Goal: Information Seeking & Learning: Learn about a topic

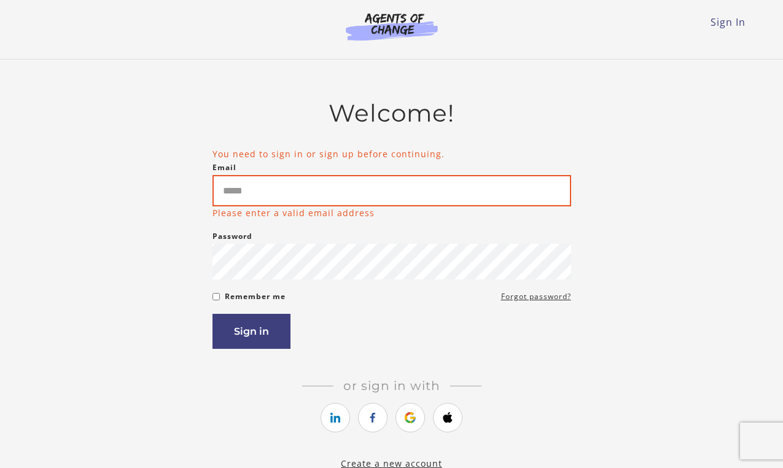
type input "**********"
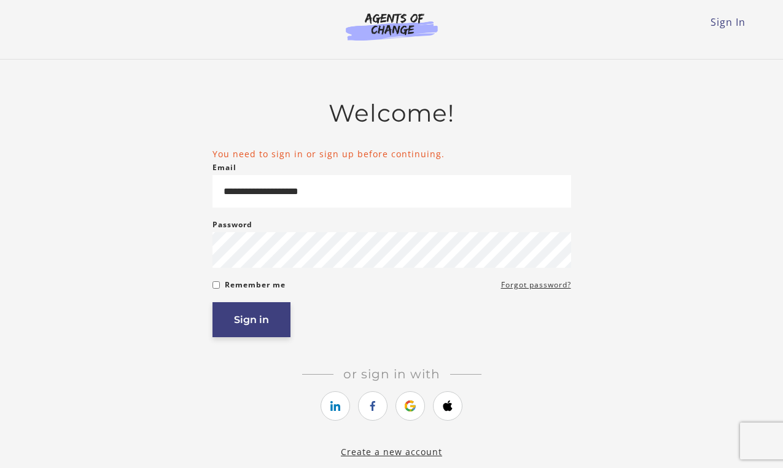
click at [255, 325] on button "Sign in" at bounding box center [251, 319] width 78 height 35
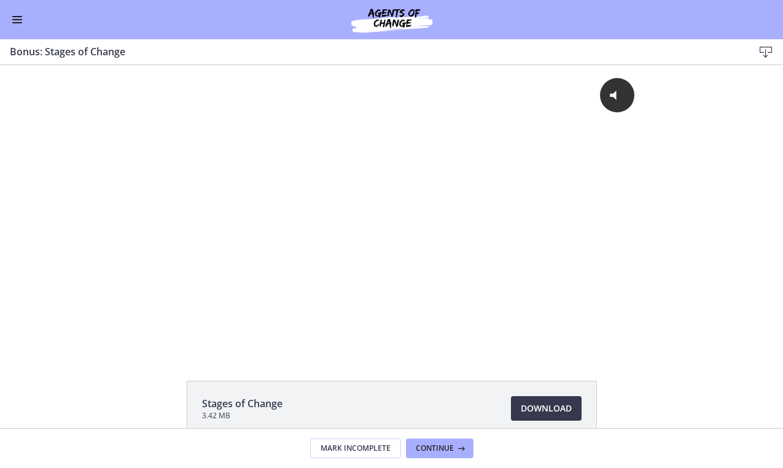
click at [12, 13] on button "Enable menu" at bounding box center [17, 19] width 15 height 15
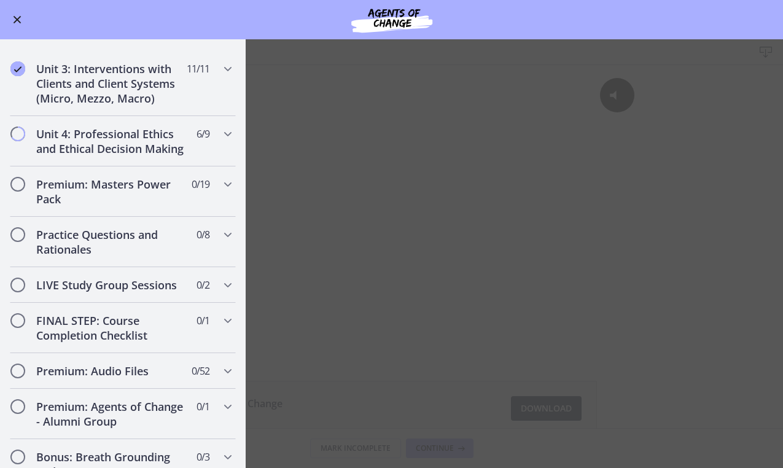
scroll to position [1123, 0]
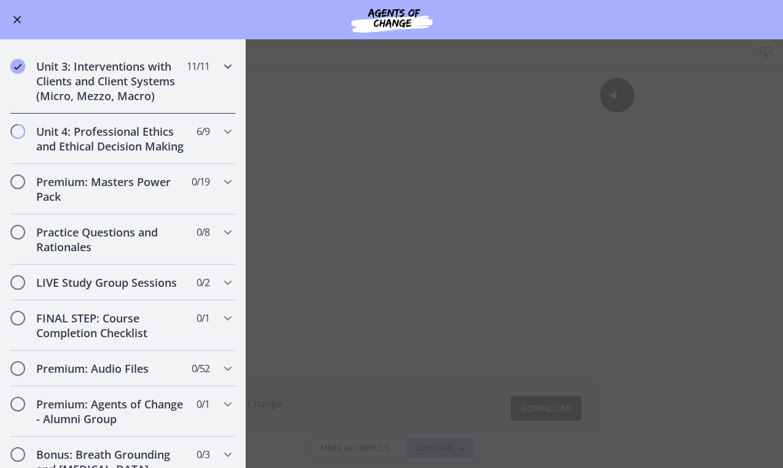
click at [196, 75] on div "Unit 3: Interventions with Clients and Client Systems (Micro, Mezzo, Macro) 11 …" at bounding box center [123, 80] width 226 height 65
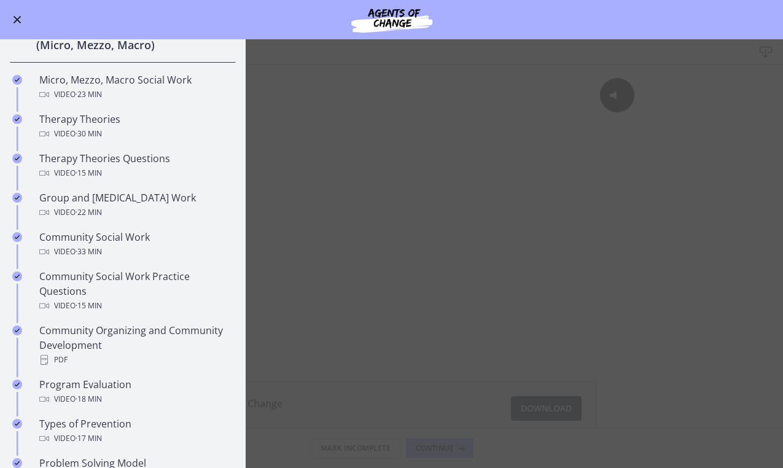
scroll to position [438, 0]
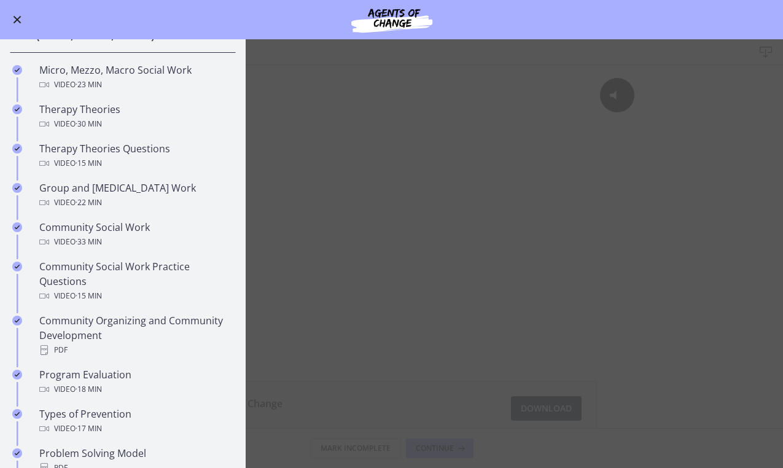
click at [419, 200] on main "Bonus: Stages of Change Download Enable fullscreen Stages of Change 3.42 MB Dow…" at bounding box center [391, 253] width 783 height 428
click at [287, 160] on main "Bonus: Stages of Change Download Enable fullscreen Stages of Change 3.42 MB Dow…" at bounding box center [391, 253] width 783 height 428
click at [16, 23] on button "Enable menu" at bounding box center [17, 19] width 15 height 15
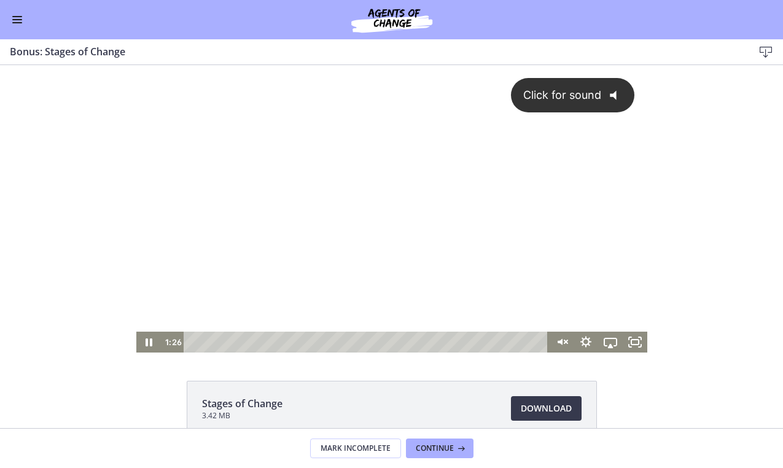
click at [247, 245] on div "Click for sound @keyframes VOLUME_SMALL_WAVE_FLASH { 0% { opacity: 0; } 33% { o…" at bounding box center [391, 198] width 511 height 266
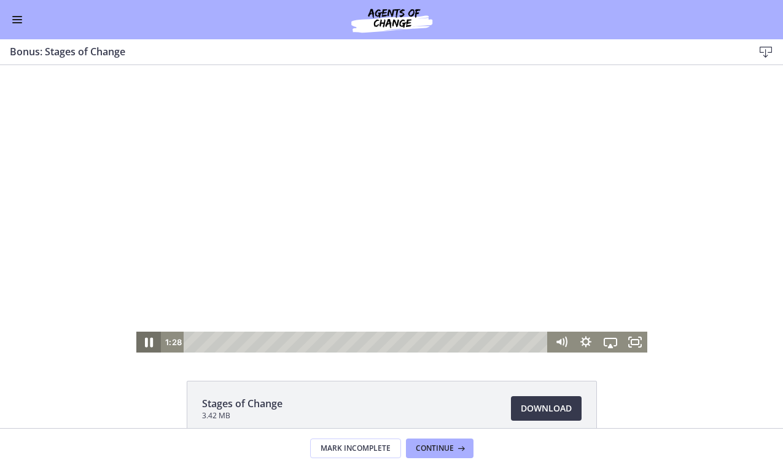
click at [147, 342] on icon "Pause" at bounding box center [149, 343] width 8 height 10
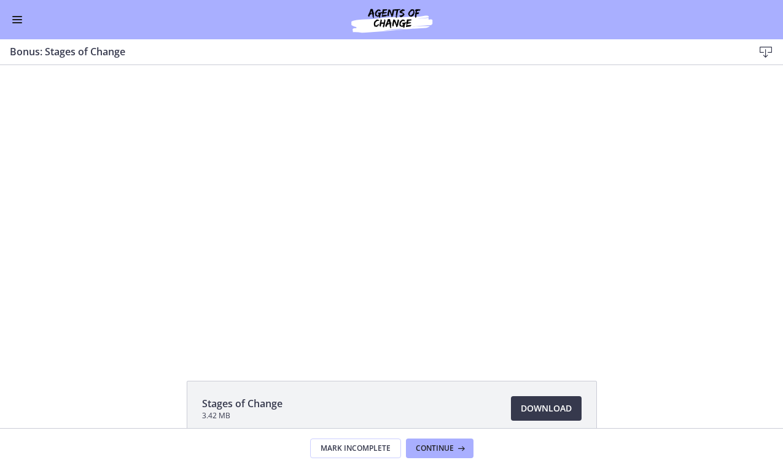
click at [23, 22] on button "Enable menu" at bounding box center [17, 19] width 15 height 15
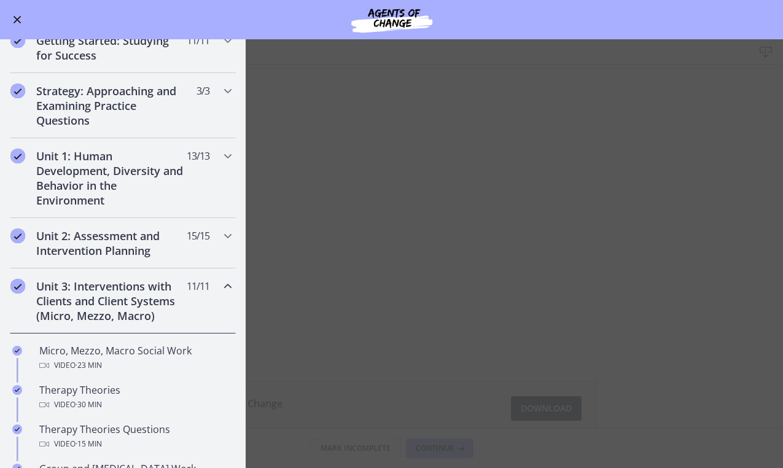
scroll to position [152, 0]
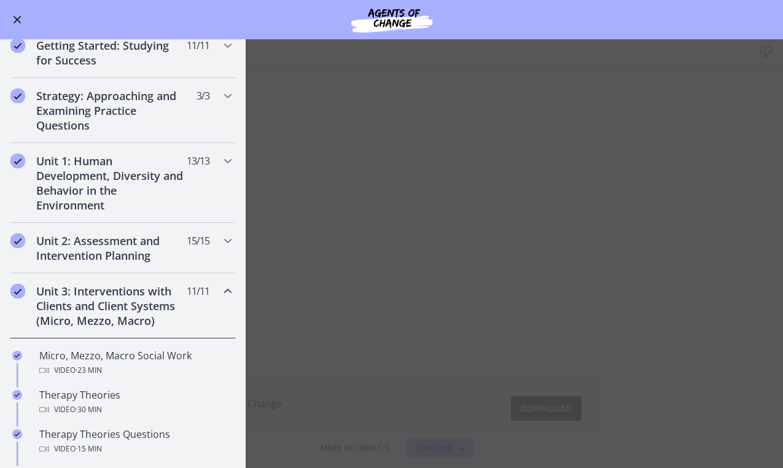
click at [97, 323] on h2 "Unit 3: Interventions with Clients and Client Systems (Micro, Mezzo, Macro)" at bounding box center [111, 306] width 150 height 44
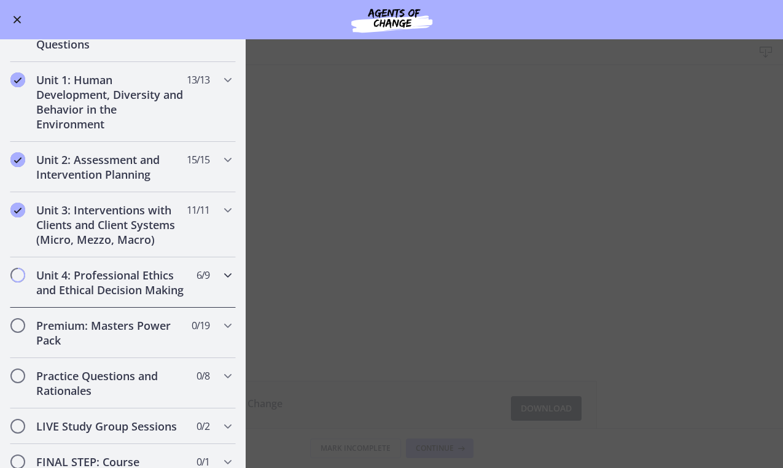
click at [122, 278] on h2 "Unit 4: Professional Ethics and Ethical Decision Making" at bounding box center [111, 282] width 150 height 29
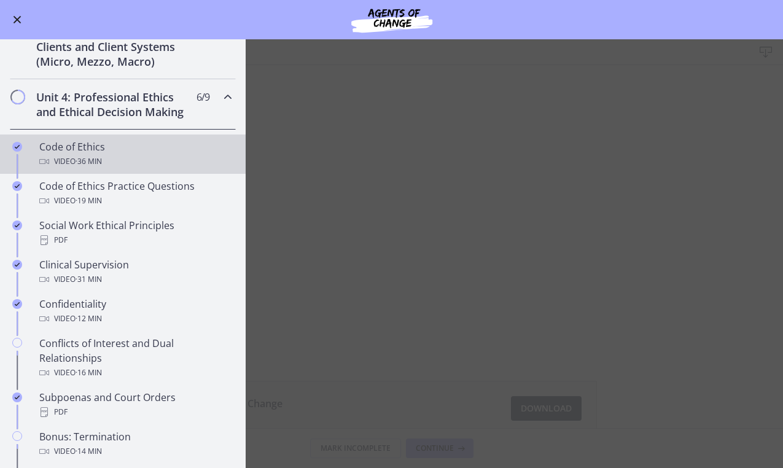
scroll to position [347, 0]
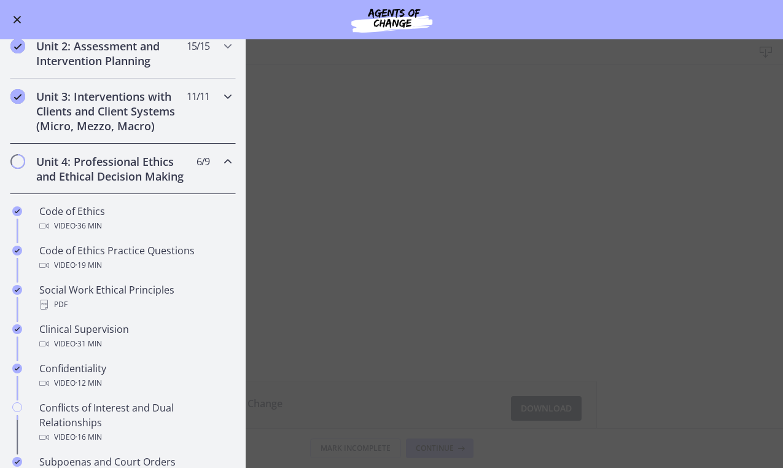
click at [127, 124] on h2 "Unit 3: Interventions with Clients and Client Systems (Micro, Mezzo, Macro)" at bounding box center [111, 111] width 150 height 44
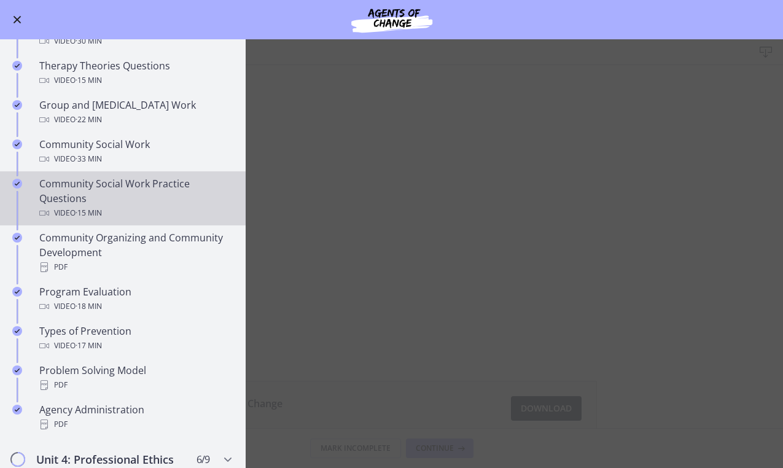
scroll to position [517, 0]
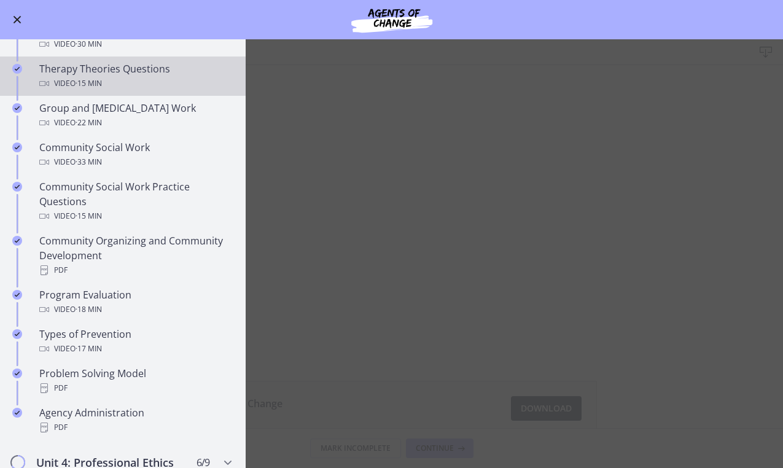
click at [125, 77] on div "Video · 15 min" at bounding box center [134, 83] width 191 height 15
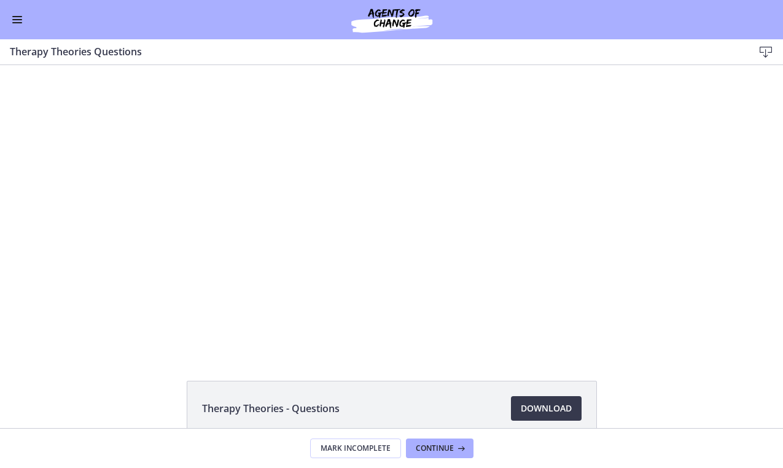
click at [21, 18] on button "Enable menu" at bounding box center [17, 19] width 15 height 15
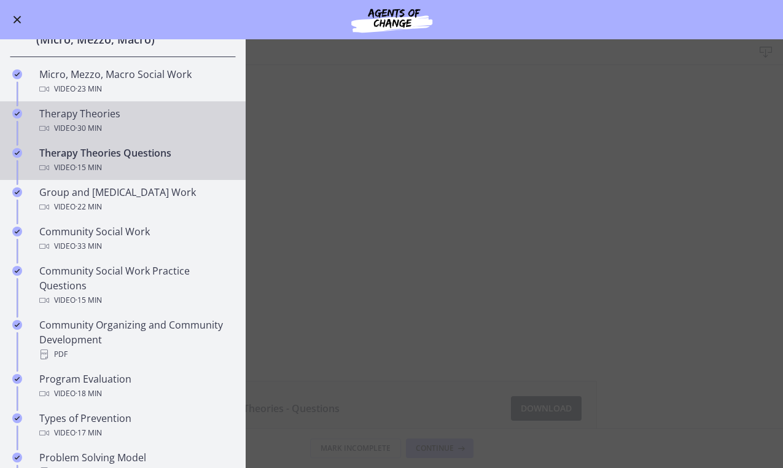
scroll to position [430, 0]
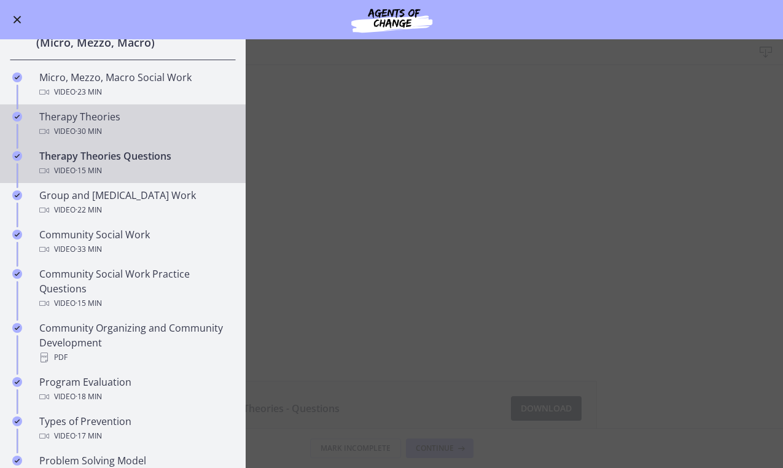
click at [79, 120] on div "Therapy Theories Video · 30 min" at bounding box center [134, 123] width 191 height 29
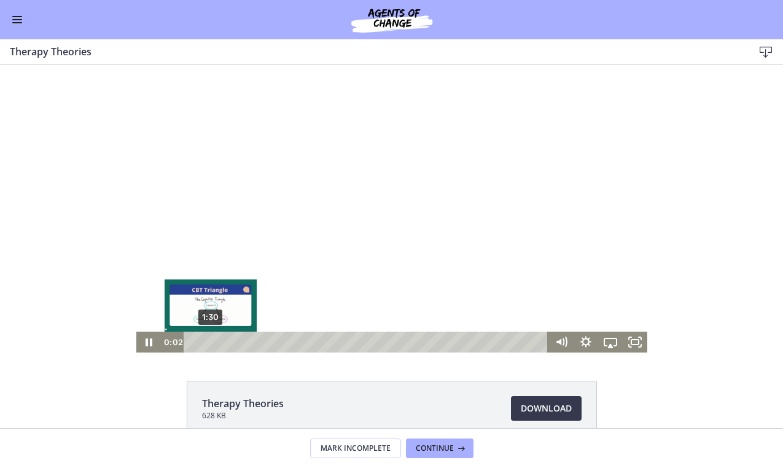
click at [211, 344] on div "1:30" at bounding box center [367, 341] width 349 height 21
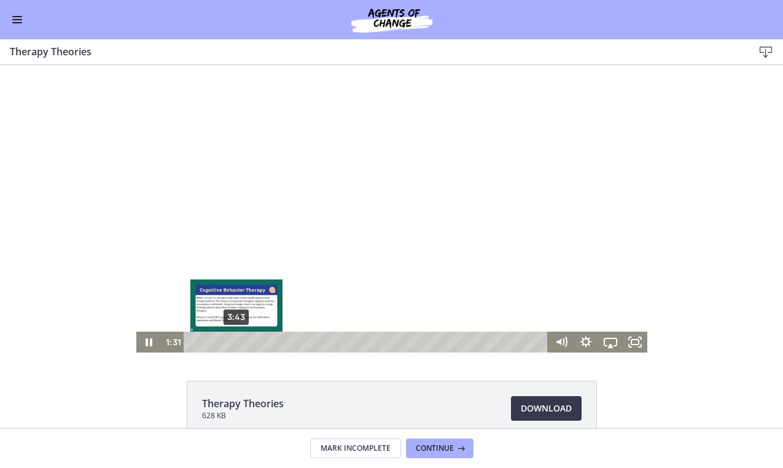
click at [236, 341] on div "3:43" at bounding box center [367, 341] width 349 height 21
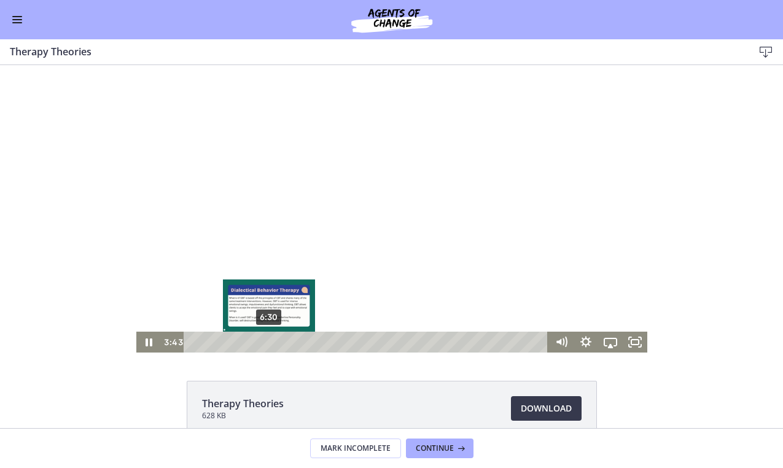
click at [269, 339] on div "6:30" at bounding box center [367, 341] width 349 height 21
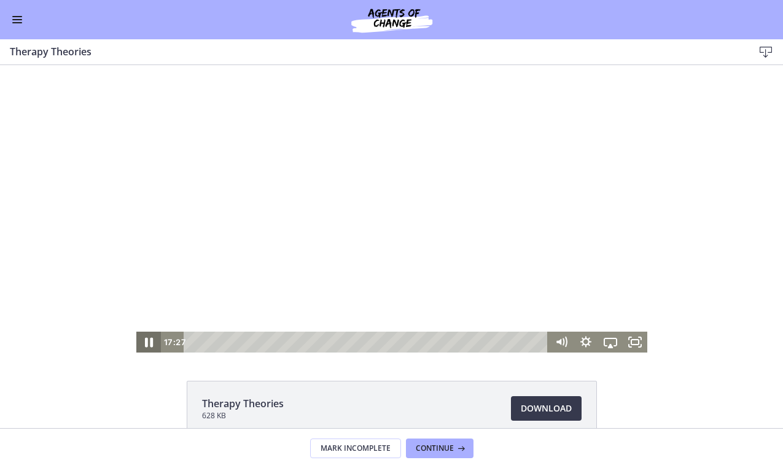
click at [142, 342] on icon "Pause" at bounding box center [148, 342] width 29 height 25
